Goal: Navigation & Orientation: Find specific page/section

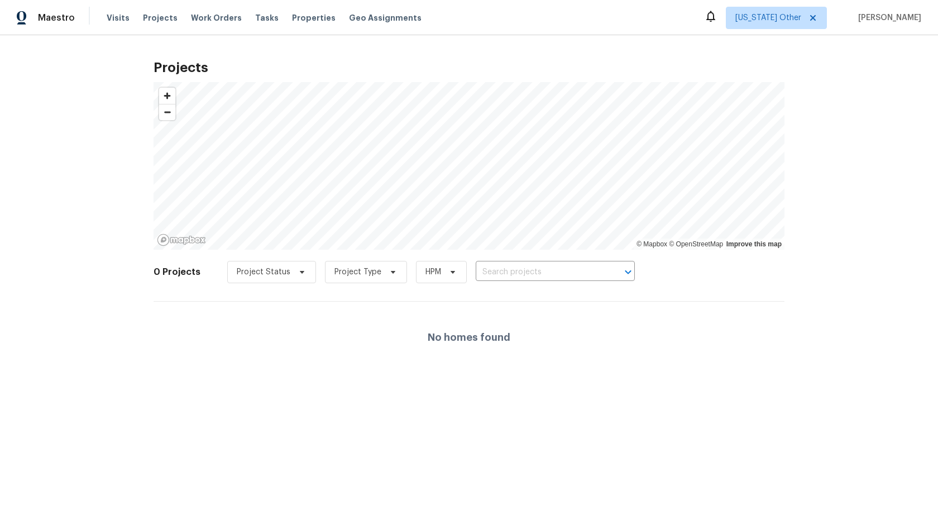
click at [429, 47] on div "Projects © Mapbox © OpenStreetMap Improve this map 0 Projects Project Status Pr…" at bounding box center [469, 213] width 938 height 356
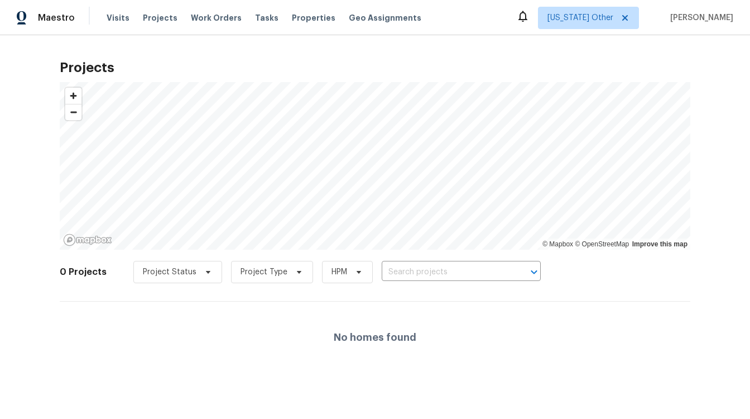
click at [324, 74] on div "Projects © Mapbox © OpenStreetMap Improve this map 0 Projects Project Status Pr…" at bounding box center [375, 213] width 631 height 320
click at [156, 15] on span "Projects" at bounding box center [160, 17] width 35 height 11
click at [164, 21] on span "Projects" at bounding box center [160, 17] width 35 height 11
click at [204, 18] on span "Work Orders" at bounding box center [216, 17] width 51 height 11
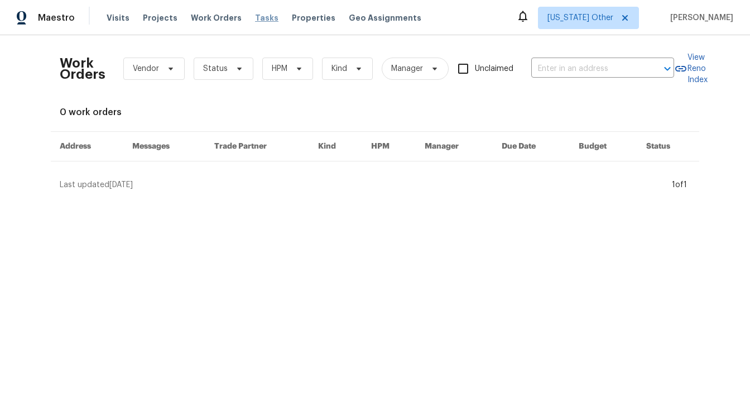
click at [256, 18] on span "Tasks" at bounding box center [266, 18] width 23 height 8
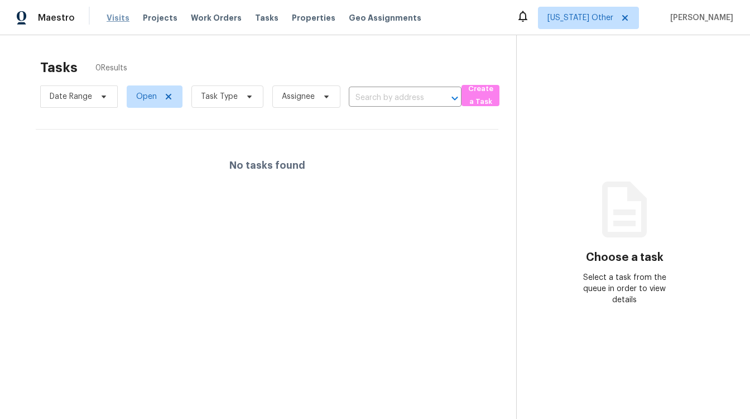
click at [112, 18] on span "Visits" at bounding box center [118, 17] width 23 height 11
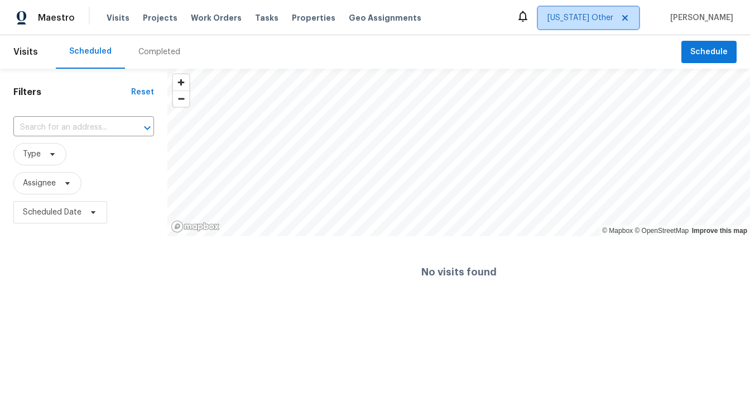
click at [630, 16] on icon at bounding box center [625, 17] width 9 height 9
click at [304, 52] on div "Scheduled Completed" at bounding box center [369, 51] width 626 height 33
click at [39, 21] on span "Maestro" at bounding box center [56, 17] width 37 height 11
click at [628, 18] on icon at bounding box center [626, 18] width 6 height 6
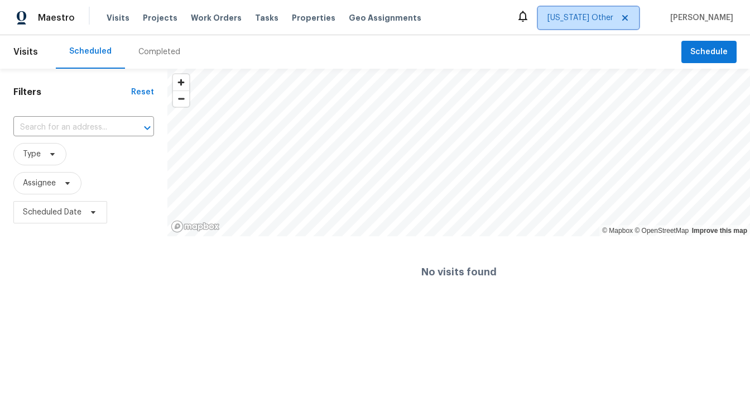
click at [630, 14] on icon at bounding box center [625, 17] width 9 height 9
click at [628, 16] on icon at bounding box center [626, 18] width 6 height 6
click at [604, 16] on span "[US_STATE] Other" at bounding box center [581, 17] width 66 height 11
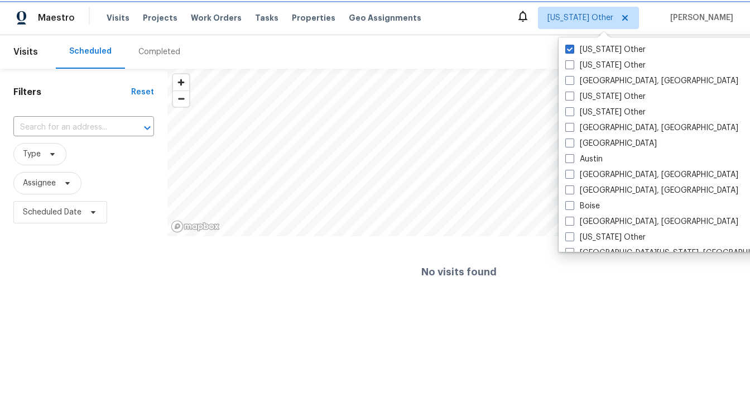
click at [630, 14] on icon at bounding box center [625, 17] width 9 height 9
checkbox input "true"
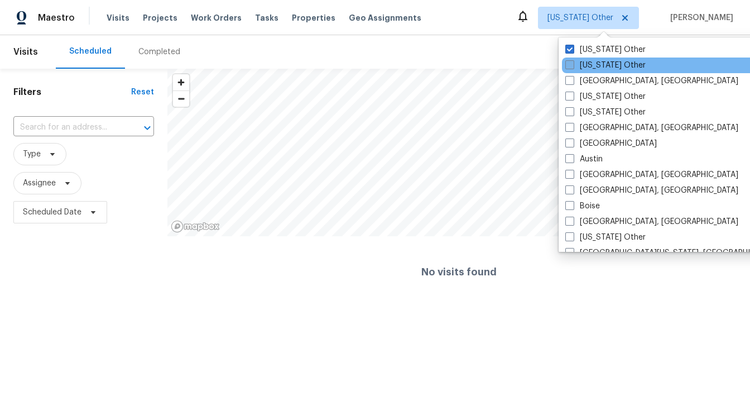
click at [568, 62] on span at bounding box center [570, 64] width 9 height 9
click at [568, 62] on input "Alaska Other" at bounding box center [569, 63] width 7 height 7
checkbox input "true"
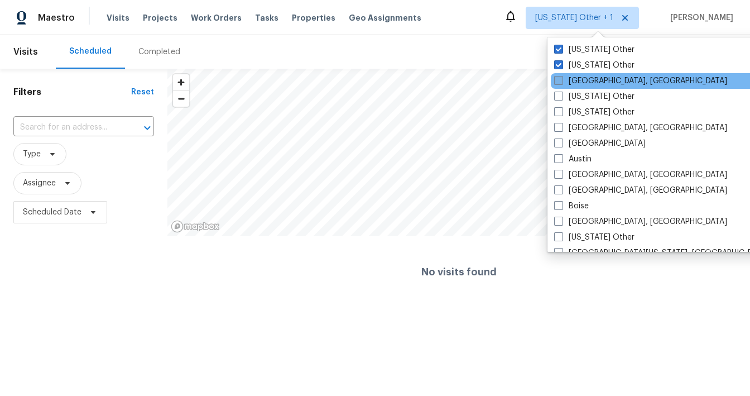
click at [561, 79] on span at bounding box center [558, 80] width 9 height 9
click at [561, 79] on input "Albuquerque, NM" at bounding box center [557, 78] width 7 height 7
checkbox input "true"
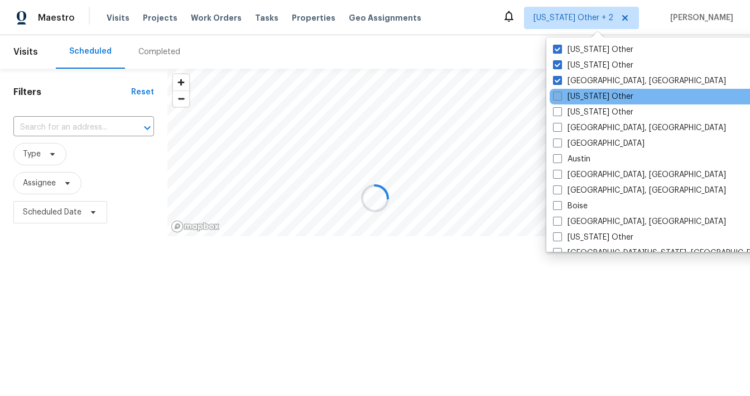
click at [559, 94] on span at bounding box center [557, 96] width 9 height 9
click at [559, 94] on input "Arizona Other" at bounding box center [556, 94] width 7 height 7
checkbox input "true"
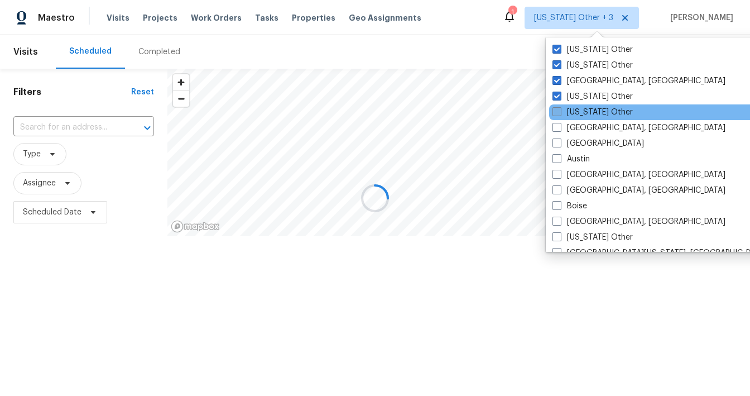
click at [558, 110] on span at bounding box center [557, 111] width 9 height 9
click at [558, 110] on input "Arkansas Other" at bounding box center [556, 110] width 7 height 7
checkbox input "true"
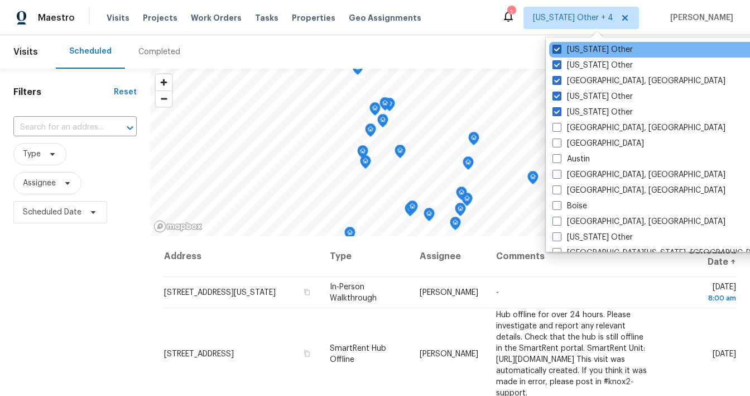
click at [559, 46] on span at bounding box center [557, 49] width 9 height 9
click at [559, 46] on input "[US_STATE] Other" at bounding box center [556, 47] width 7 height 7
checkbox input "false"
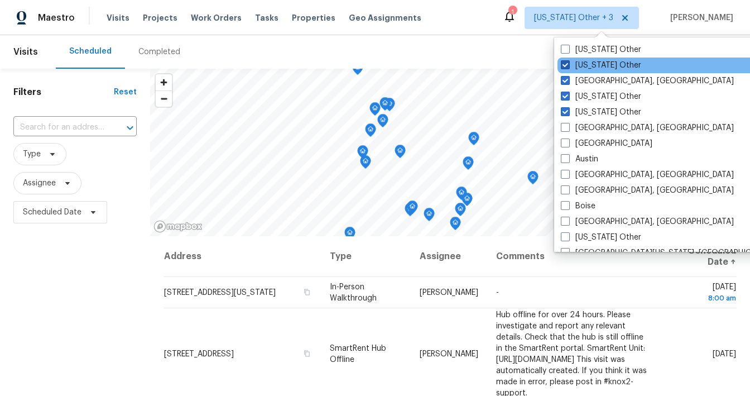
click at [565, 63] on span at bounding box center [565, 64] width 9 height 9
click at [565, 63] on input "Alaska Other" at bounding box center [564, 63] width 7 height 7
checkbox input "false"
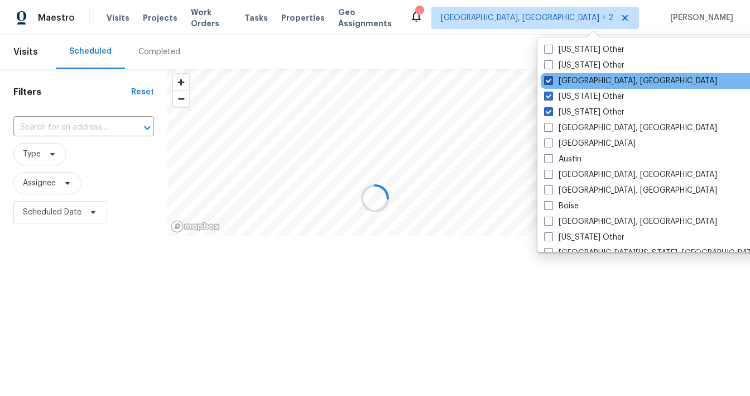
click at [564, 84] on label "Albuquerque, NM" at bounding box center [630, 80] width 173 height 11
click at [552, 83] on input "Albuquerque, NM" at bounding box center [547, 78] width 7 height 7
checkbox input "false"
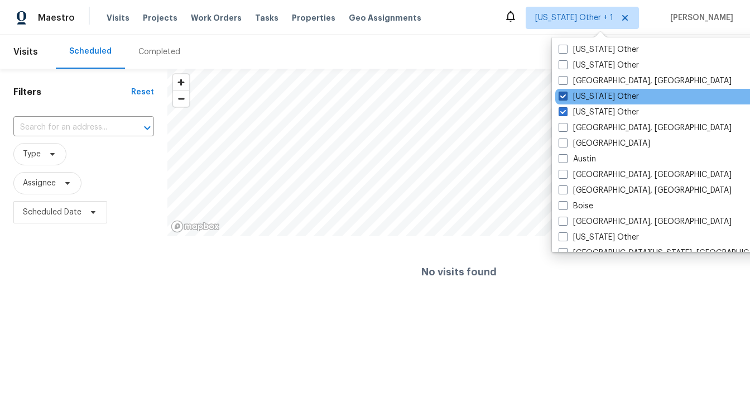
click at [559, 98] on span at bounding box center [563, 96] width 9 height 9
click at [559, 98] on input "Arizona Other" at bounding box center [562, 94] width 7 height 7
checkbox input "false"
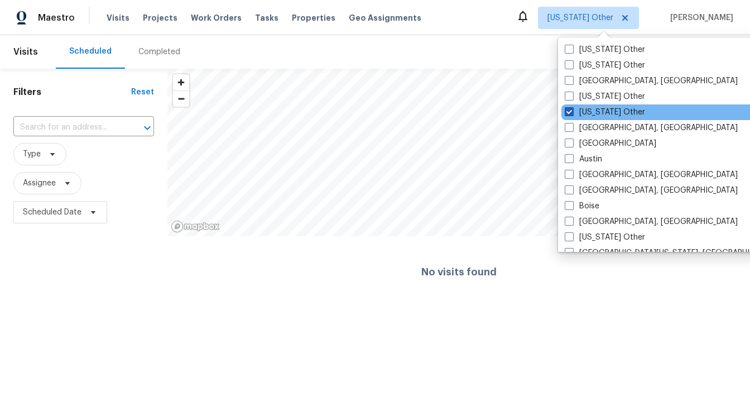
click at [569, 112] on span at bounding box center [569, 111] width 9 height 9
click at [569, 112] on input "Arkansas Other" at bounding box center [568, 110] width 7 height 7
checkbox input "false"
checkbox input "true"
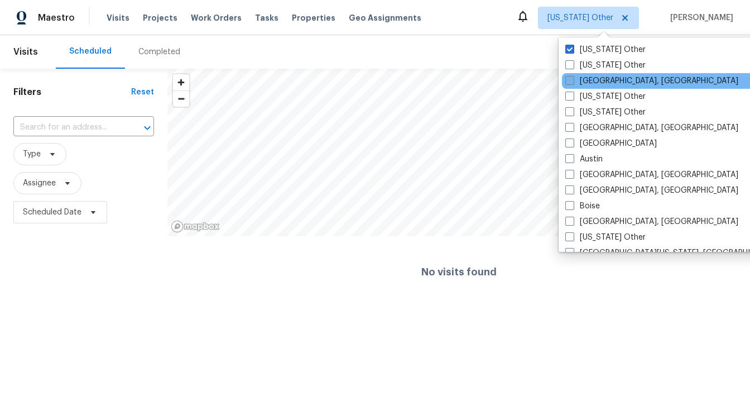
click at [571, 82] on span at bounding box center [570, 80] width 9 height 9
click at [571, 82] on input "Albuquerque, NM" at bounding box center [569, 78] width 7 height 7
checkbox input "true"
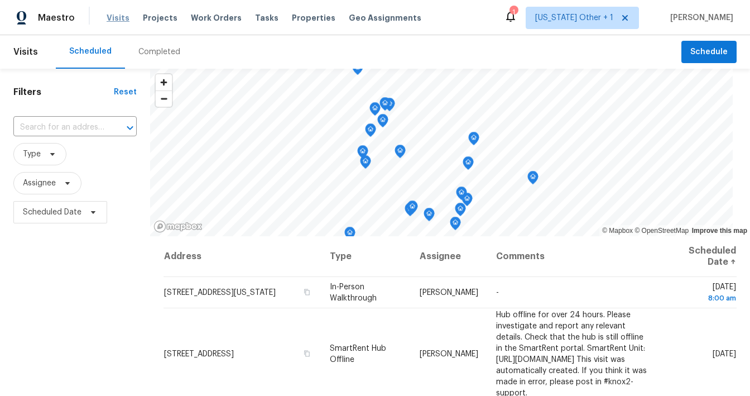
click at [111, 15] on span "Visits" at bounding box center [118, 17] width 23 height 11
click at [116, 15] on span "Visits" at bounding box center [118, 17] width 23 height 11
click at [162, 16] on span "Projects" at bounding box center [160, 17] width 35 height 11
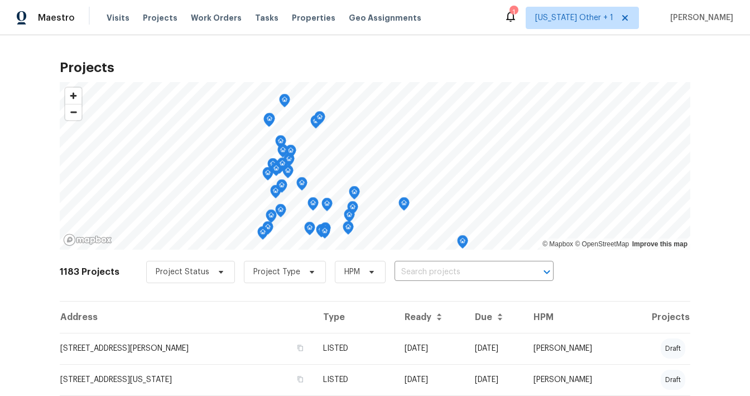
click at [286, 152] on icon "Map marker" at bounding box center [283, 151] width 10 height 13
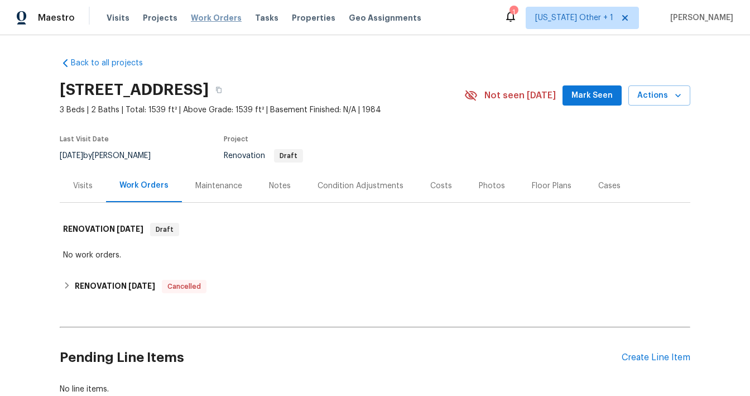
click at [218, 16] on span "Work Orders" at bounding box center [216, 17] width 51 height 11
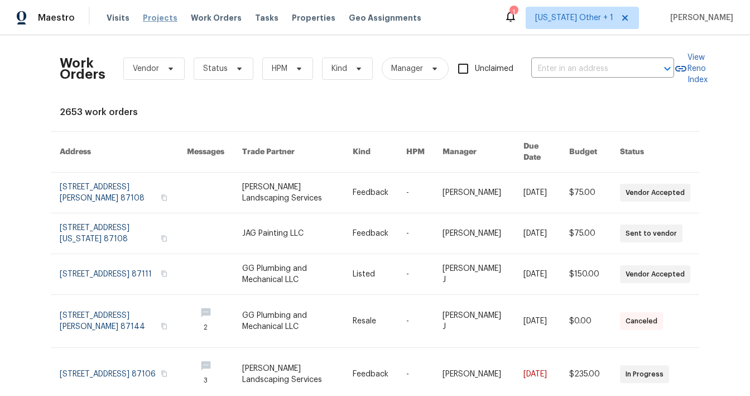
click at [143, 17] on span "Projects" at bounding box center [160, 17] width 35 height 11
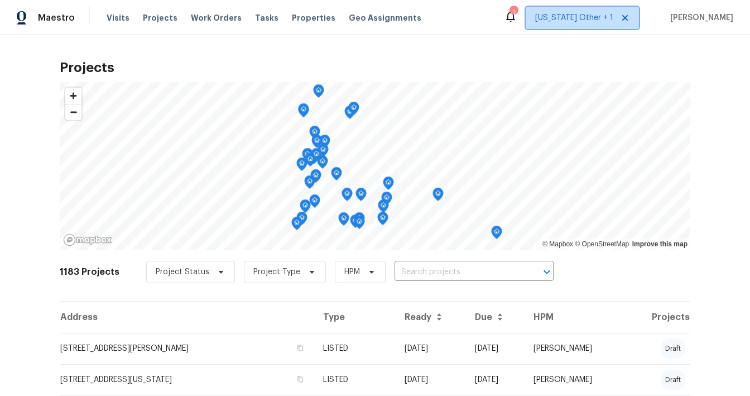
click at [630, 16] on icon at bounding box center [625, 17] width 9 height 9
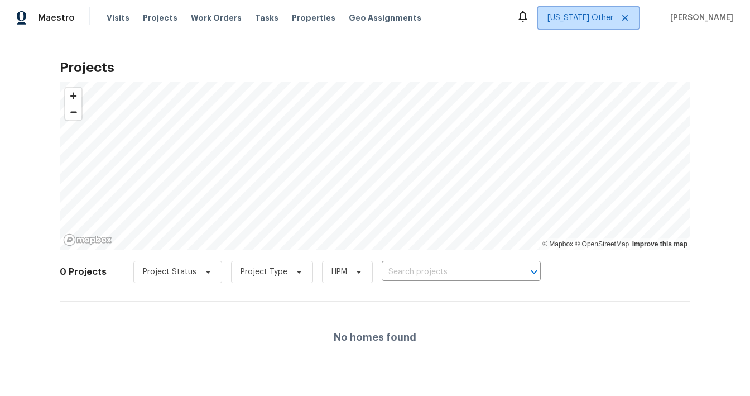
click at [630, 18] on icon at bounding box center [625, 17] width 9 height 9
click at [601, 47] on div "Projects © Mapbox © OpenStreetMap Improve this map 0 Projects Project Status Pr…" at bounding box center [375, 213] width 750 height 356
click at [216, 299] on div "0 Projects Project Status Project Type HPM ​" at bounding box center [375, 278] width 631 height 45
click at [449, 41] on div "Projects © Mapbox © OpenStreetMap Improve this map 0 Projects Project Status Pr…" at bounding box center [375, 213] width 750 height 356
click at [628, 17] on icon at bounding box center [626, 18] width 6 height 6
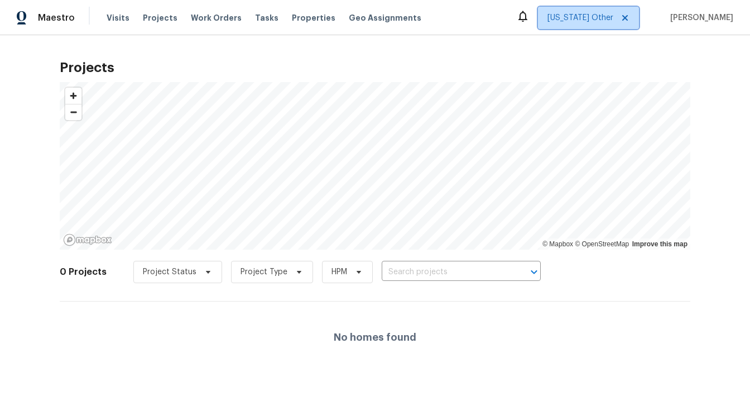
click at [630, 18] on icon at bounding box center [625, 17] width 9 height 9
click at [315, 41] on div "Projects © Mapbox © OpenStreetMap Improve this map 0 Projects Project Status Pr…" at bounding box center [375, 213] width 750 height 356
click at [436, 65] on h2 "Projects" at bounding box center [375, 67] width 631 height 11
click at [488, 50] on div "Projects © Mapbox © OpenStreetMap Improve this map 0 Projects Project Status Pr…" at bounding box center [375, 213] width 750 height 356
click at [485, 62] on h2 "Projects" at bounding box center [375, 67] width 631 height 11
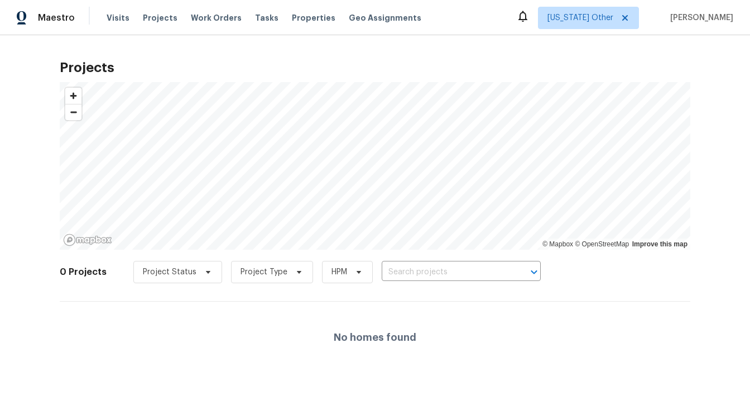
click at [194, 72] on h2 "Projects" at bounding box center [375, 67] width 631 height 11
click at [255, 20] on span "Tasks" at bounding box center [266, 18] width 23 height 8
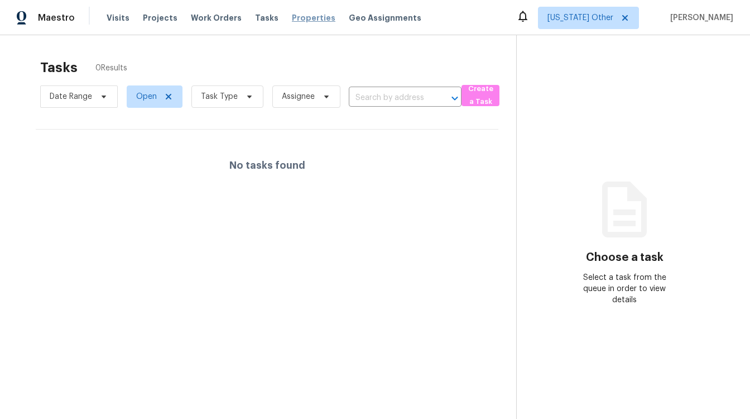
click at [309, 15] on span "Properties" at bounding box center [314, 17] width 44 height 11
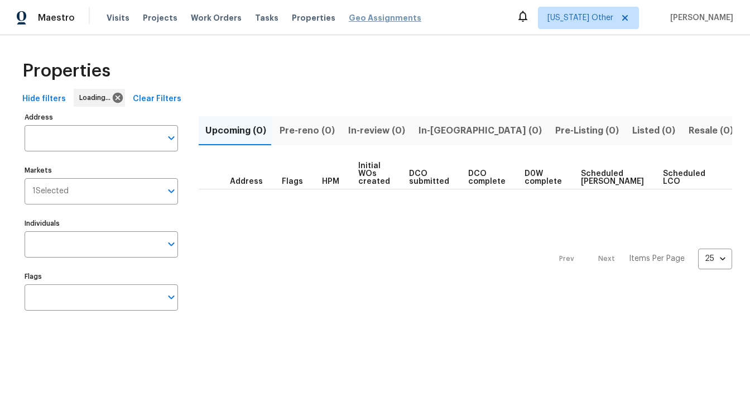
click at [363, 19] on span "Geo Assignments" at bounding box center [385, 17] width 73 height 11
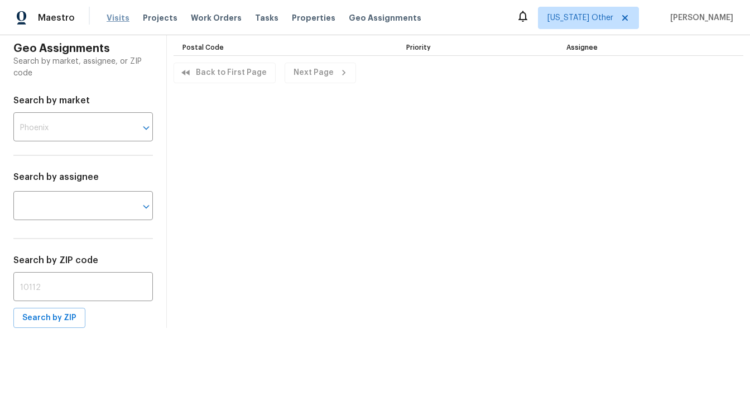
click at [114, 17] on span "Visits" at bounding box center [118, 17] width 23 height 11
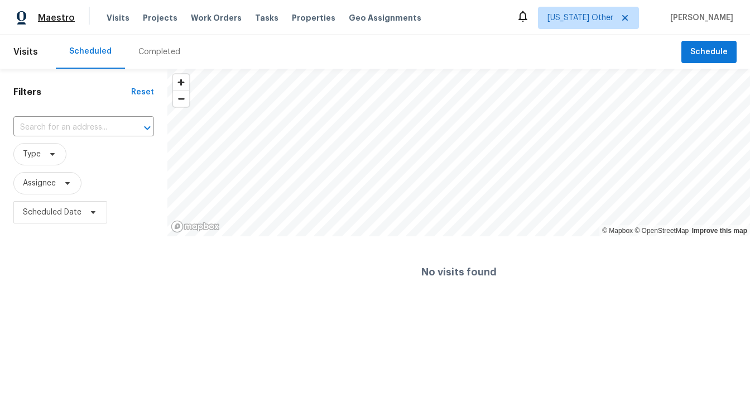
click at [55, 16] on span "Maestro" at bounding box center [56, 17] width 37 height 11
click at [22, 16] on img at bounding box center [22, 18] width 10 height 14
